Goal: Check status: Check status

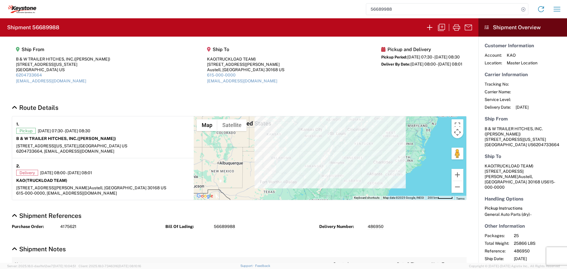
drag, startPoint x: 522, startPoint y: 9, endPoint x: 513, endPoint y: 10, distance: 8.3
click at [522, 9] on icon at bounding box center [523, 9] width 8 height 8
click at [451, 6] on input "search" at bounding box center [442, 9] width 153 height 11
type input "56690154"
click at [524, 7] on icon at bounding box center [523, 9] width 8 height 8
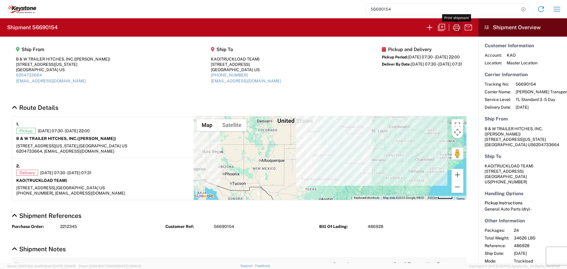
click at [455, 24] on icon "button" at bounding box center [456, 27] width 9 height 9
click at [523, 9] on icon at bounding box center [523, 9] width 8 height 8
click at [464, 9] on input "search" at bounding box center [442, 9] width 153 height 11
type input "56700903"
click at [521, 7] on icon at bounding box center [523, 9] width 8 height 8
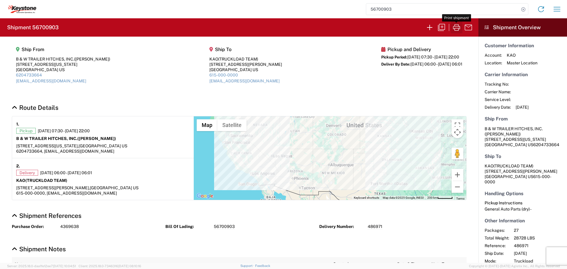
click at [457, 28] on icon "button" at bounding box center [456, 27] width 7 height 6
